Goal: Navigation & Orientation: Find specific page/section

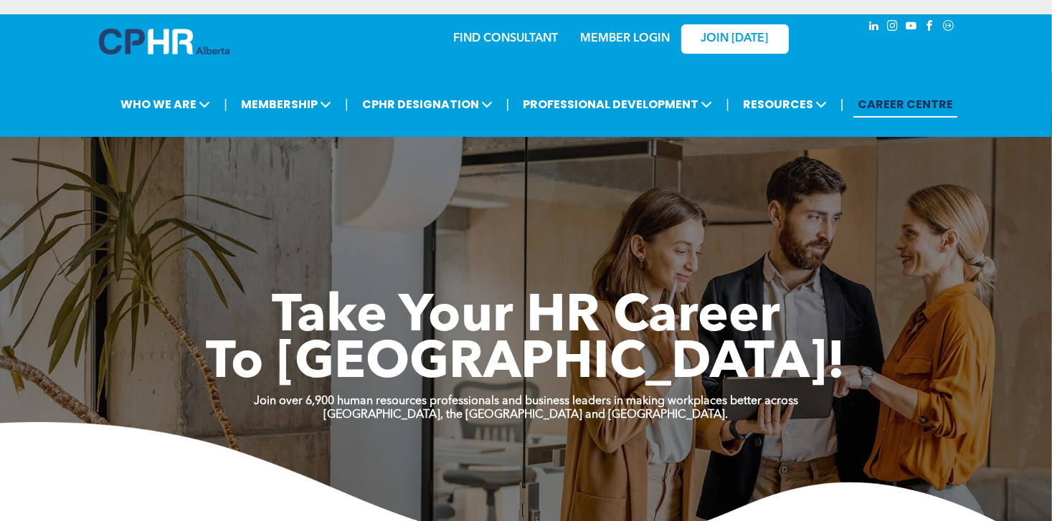
click at [660, 36] on div "JOIN [DATE]" at bounding box center [726, 38] width 132 height 45
click at [636, 39] on link "MEMBER LOGIN" at bounding box center [625, 38] width 90 height 11
click at [602, 38] on link "MEMBER LOGIN" at bounding box center [625, 38] width 90 height 11
click at [514, 36] on link "FIND CONSULTANT" at bounding box center [506, 38] width 105 height 11
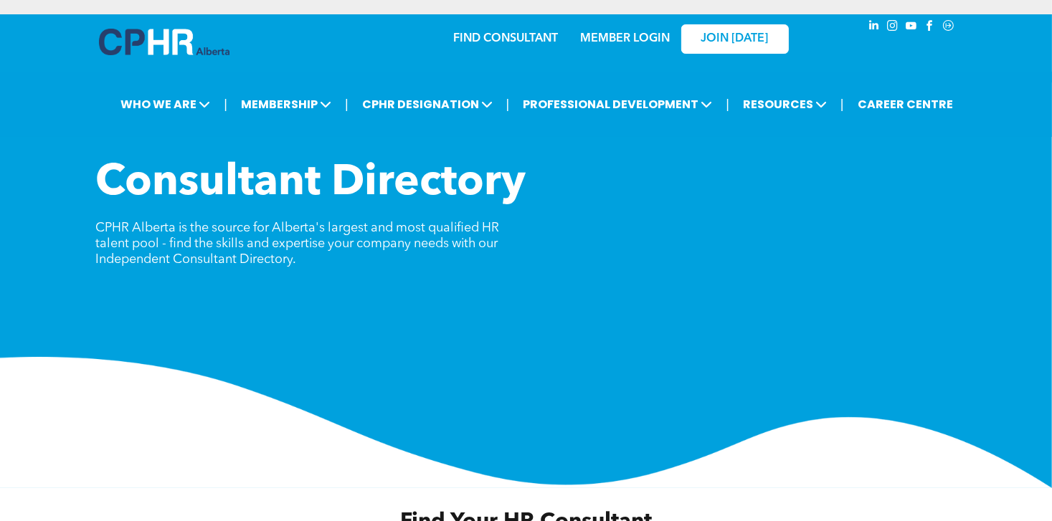
click at [644, 37] on link "MEMBER LOGIN" at bounding box center [625, 38] width 90 height 11
